Goal: Task Accomplishment & Management: Manage account settings

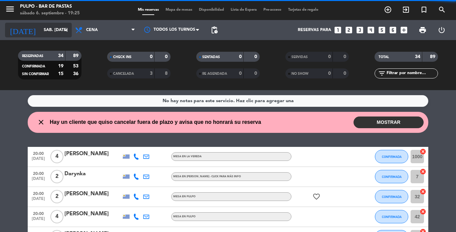
click at [41, 30] on input "sáb. [DATE]" at bounding box center [68, 29] width 56 height 11
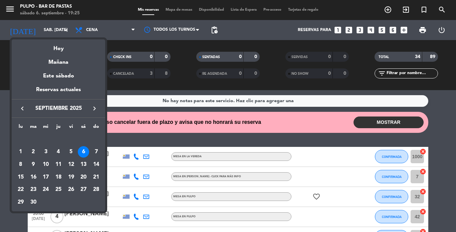
click at [0, 71] on div at bounding box center [228, 116] width 456 height 232
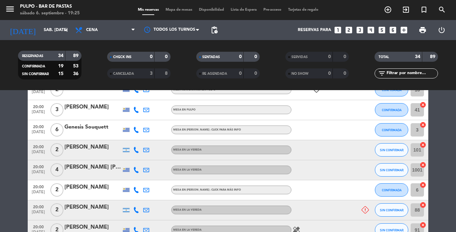
scroll to position [200, 0]
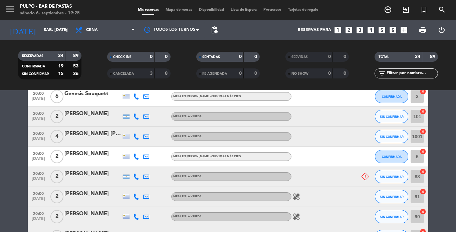
click at [345, 175] on icon at bounding box center [364, 176] width 7 height 7
click at [334, 185] on div at bounding box center [321, 177] width 60 height 20
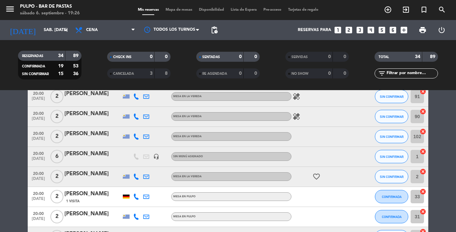
scroll to position [267, 0]
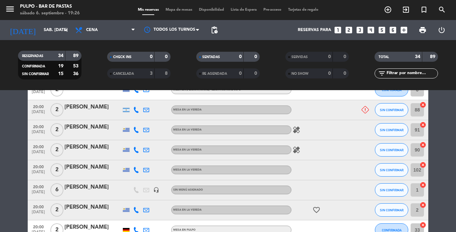
click at [296, 129] on icon "healing" at bounding box center [296, 130] width 8 height 8
click at [295, 129] on icon "healing" at bounding box center [296, 130] width 8 height 8
click at [294, 148] on icon "healing" at bounding box center [296, 150] width 8 height 8
click at [294, 147] on icon "healing" at bounding box center [296, 150] width 8 height 8
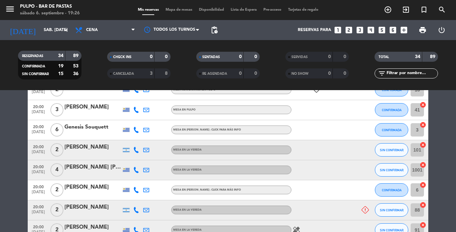
scroll to position [133, 0]
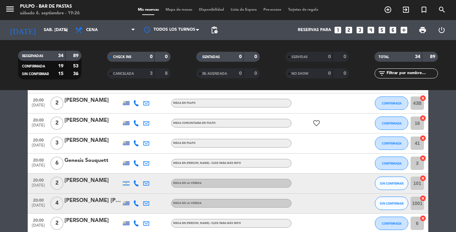
click at [315, 120] on icon "favorite_border" at bounding box center [316, 123] width 8 height 8
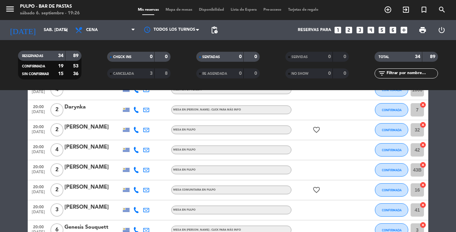
scroll to position [0, 0]
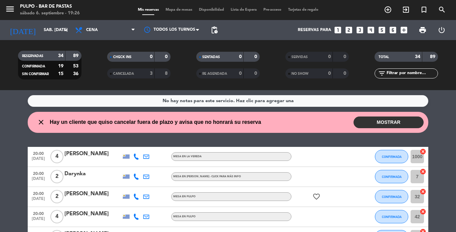
click at [312, 197] on icon "favorite_border" at bounding box center [316, 197] width 8 height 8
click at [314, 196] on icon "favorite_border" at bounding box center [316, 197] width 8 height 8
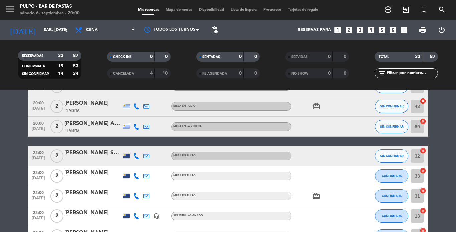
scroll to position [379, 0]
